Goal: Task Accomplishment & Management: Manage account settings

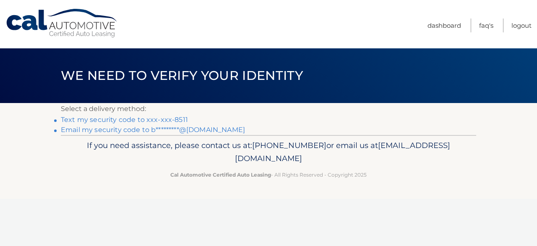
click at [169, 118] on link "Text my security code to xxx-xxx-8511" at bounding box center [124, 119] width 127 height 8
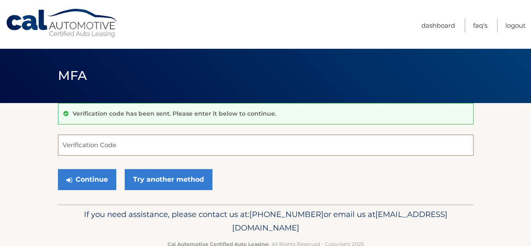
click at [134, 148] on input "Verification Code" at bounding box center [266, 144] width 416 height 21
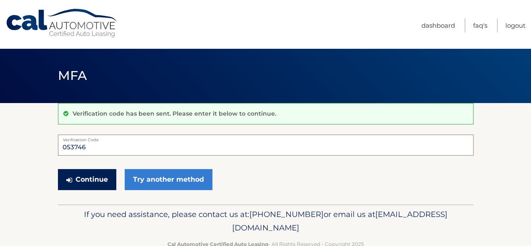
type input "053746"
click at [88, 176] on button "Continue" at bounding box center [87, 179] width 58 height 21
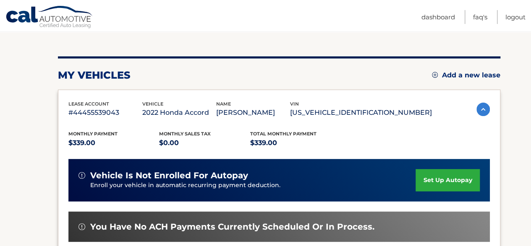
scroll to position [210, 0]
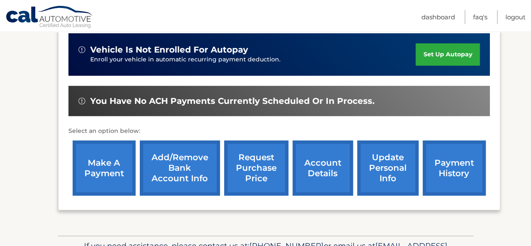
click at [327, 169] on link "account details" at bounding box center [323, 167] width 60 height 55
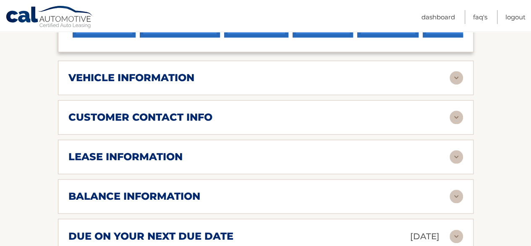
scroll to position [378, 0]
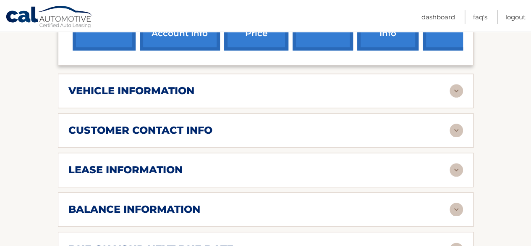
click at [454, 84] on img at bounding box center [456, 90] width 13 height 13
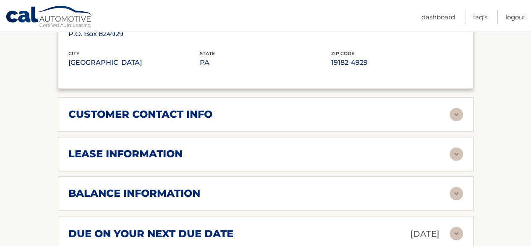
scroll to position [630, 0]
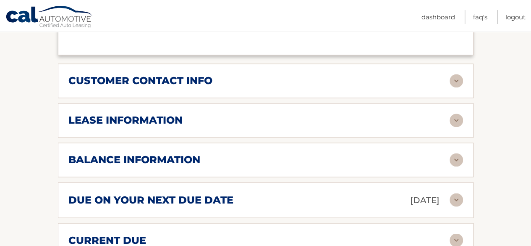
click at [369, 157] on div "balance information Payments Received 34 Payments Remaining 5 Next Payment will…" at bounding box center [266, 159] width 416 height 34
click at [374, 153] on div "balance information" at bounding box center [258, 159] width 381 height 13
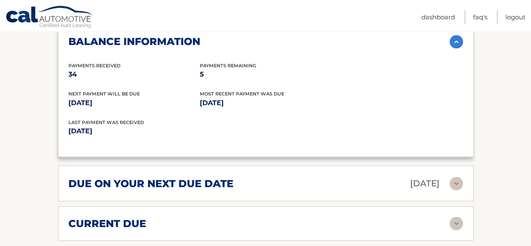
scroll to position [798, 0]
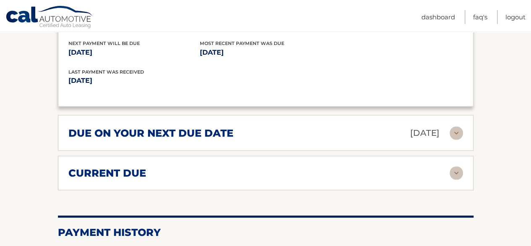
click at [371, 167] on div "current due" at bounding box center [258, 173] width 381 height 13
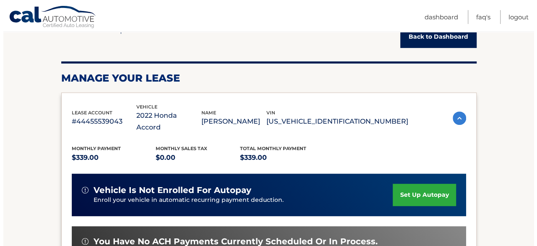
scroll to position [210, 0]
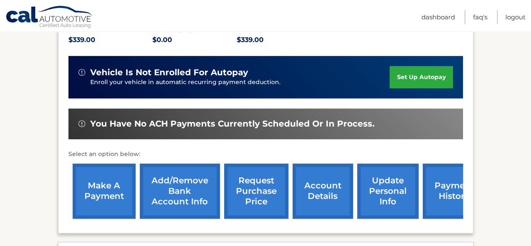
click at [259, 179] on link "request purchase price" at bounding box center [256, 190] width 64 height 55
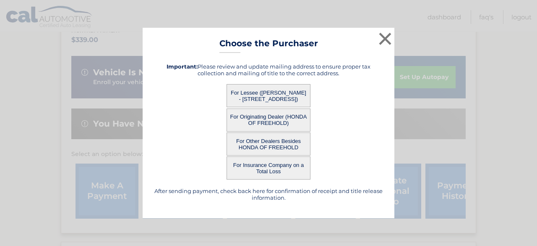
click at [278, 96] on button "For Lessee ([PERSON_NAME] - [STREET_ADDRESS])" at bounding box center [269, 95] width 84 height 23
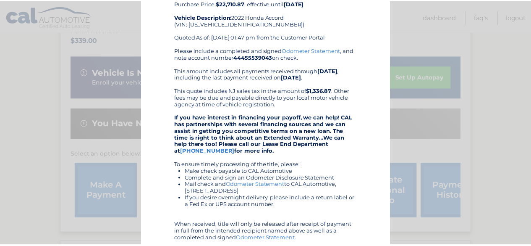
scroll to position [0, 0]
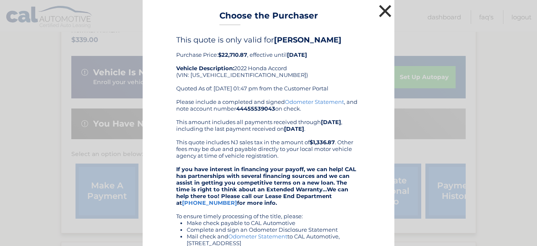
click at [380, 10] on button "×" at bounding box center [385, 11] width 17 height 17
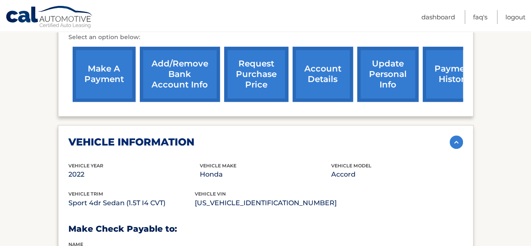
scroll to position [336, 0]
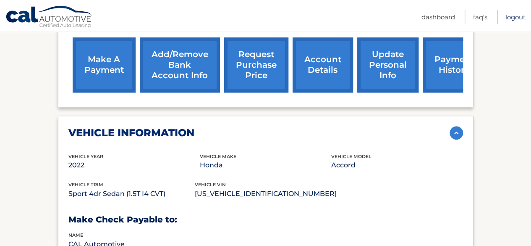
click at [516, 18] on link "Logout" at bounding box center [516, 17] width 20 height 14
